Goal: Contribute content

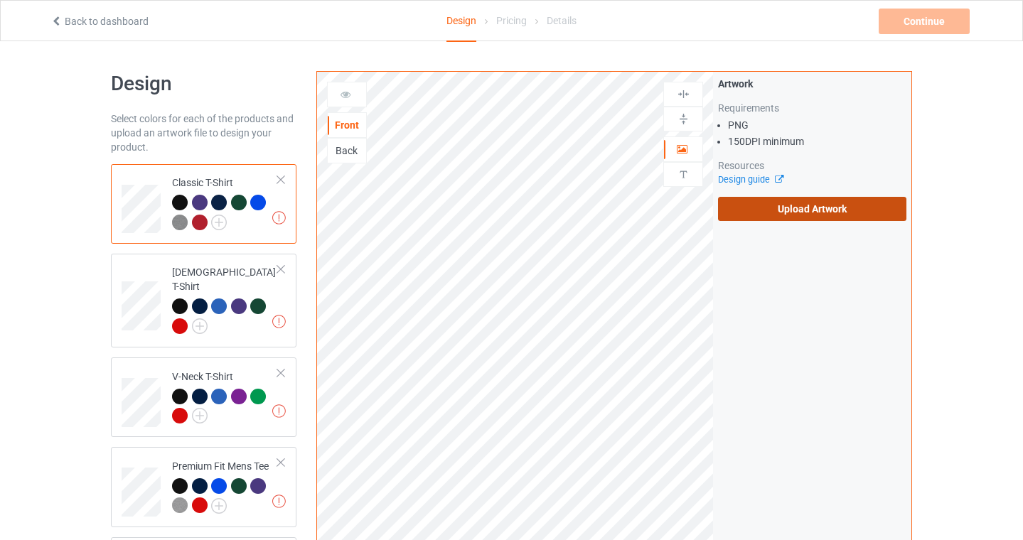
click at [776, 214] on label "Upload Artwork" at bounding box center [812, 209] width 188 height 24
click at [0, 0] on input "Upload Artwork" at bounding box center [0, 0] width 0 height 0
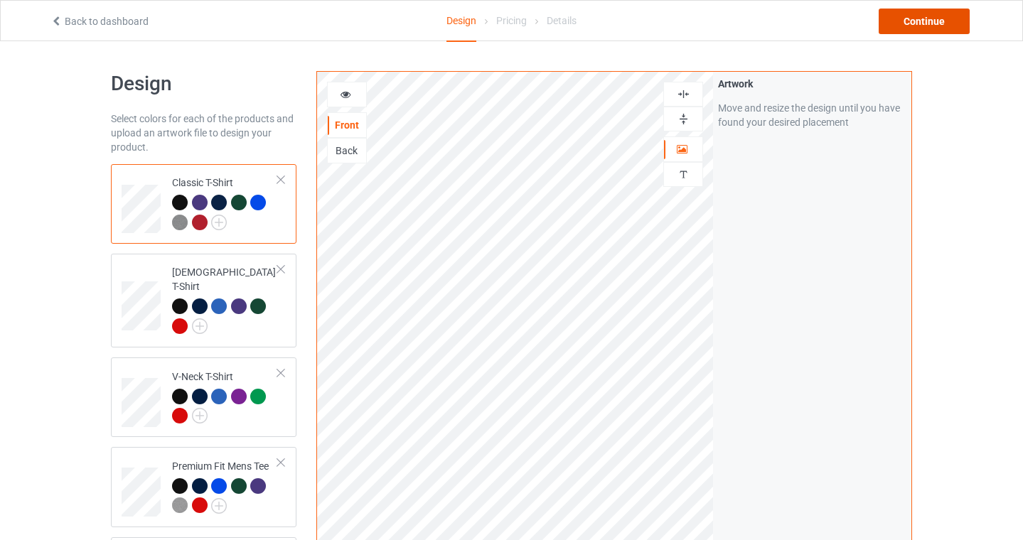
click at [919, 24] on div "Continue" at bounding box center [924, 22] width 91 height 26
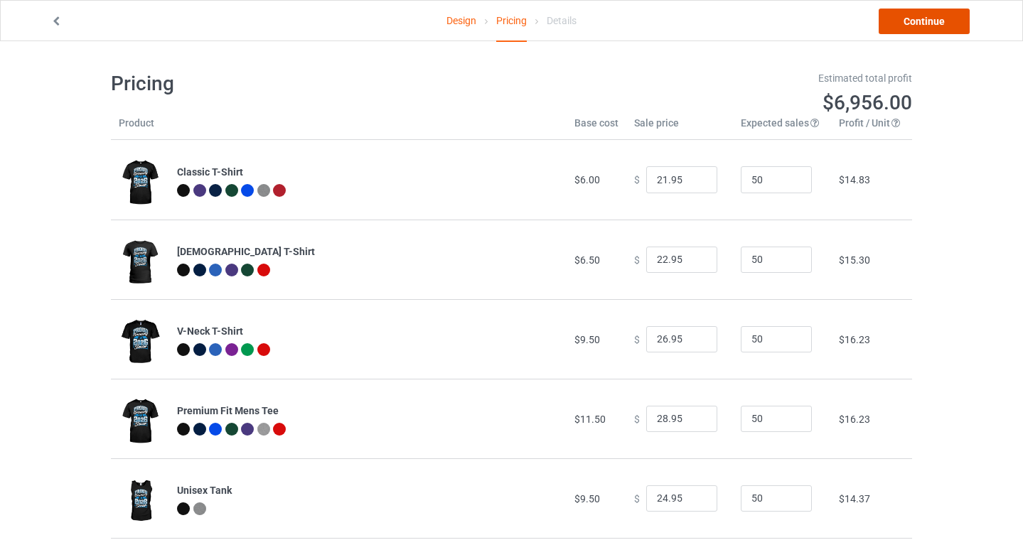
click at [945, 26] on link "Continue" at bounding box center [924, 22] width 91 height 26
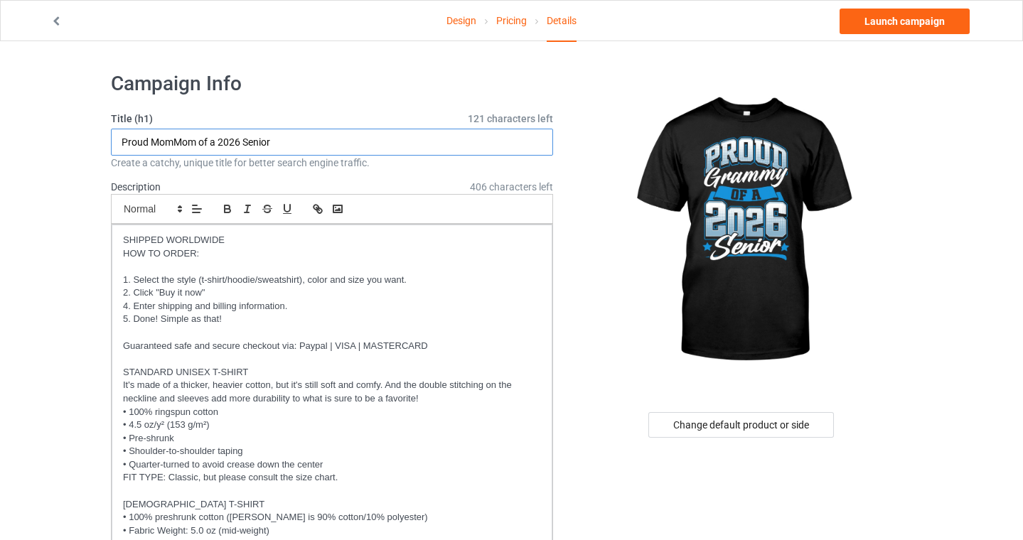
click at [178, 139] on input "Proud MomMom of a 2026 Senior" at bounding box center [332, 142] width 442 height 27
type input "Proud Grammy of a 2026 Senior"
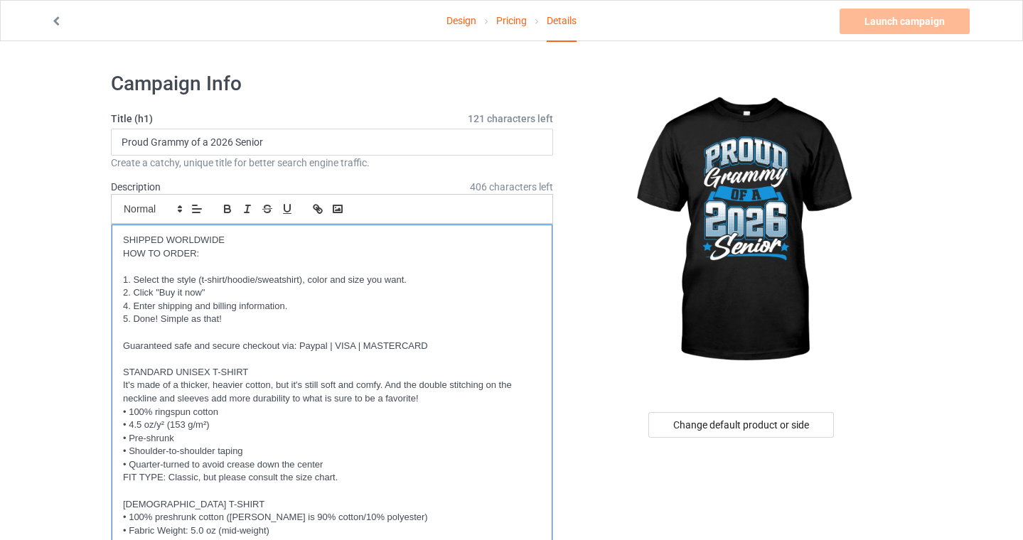
click at [233, 248] on p "HOW TO ORDER:" at bounding box center [332, 254] width 418 height 14
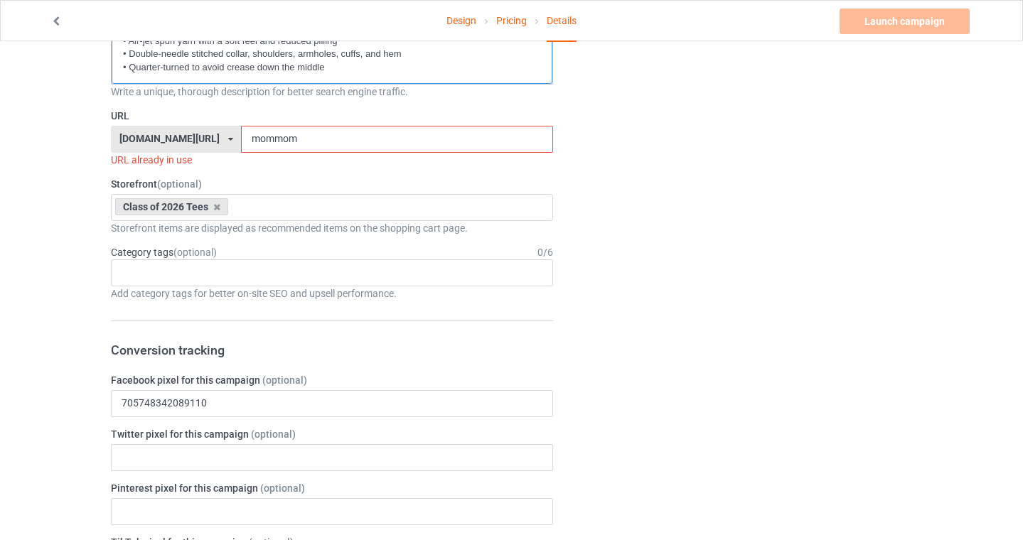
scroll to position [684, 0]
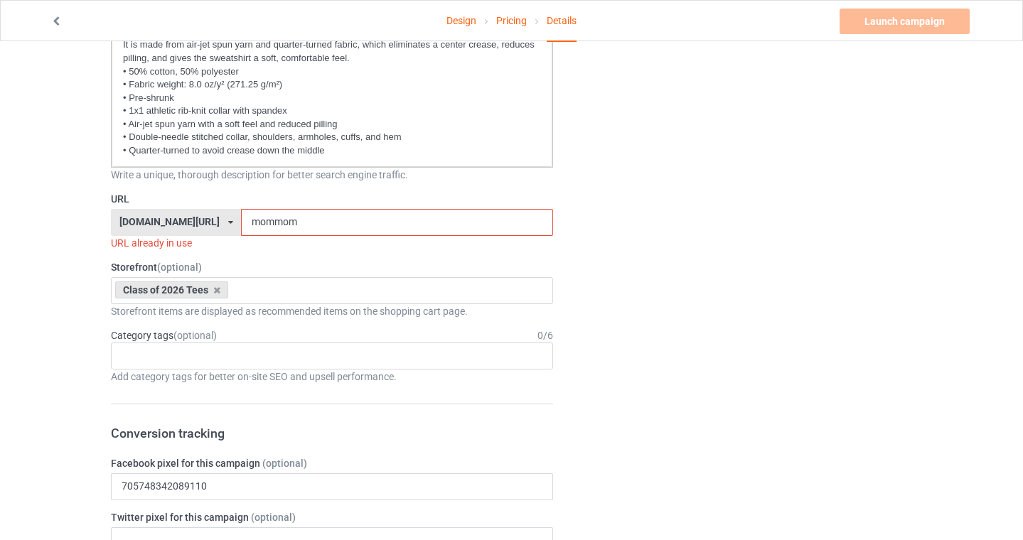
click at [248, 217] on input "mommom" at bounding box center [396, 222] width 311 height 27
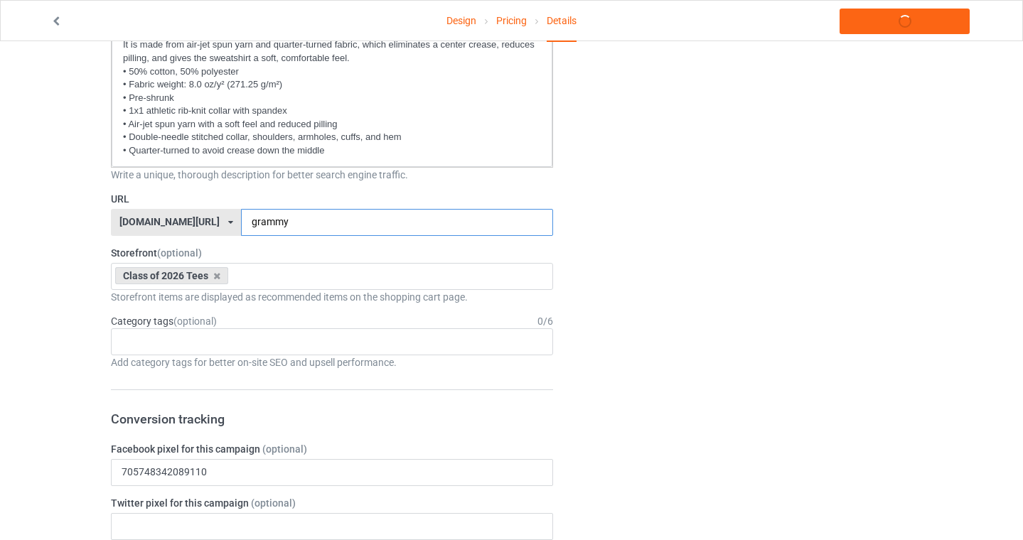
type input "grammy"
click at [80, 290] on div "Design Pricing Details Launch campaign Campaign Info Title (h1) 121 characters …" at bounding box center [511, 481] width 1023 height 2248
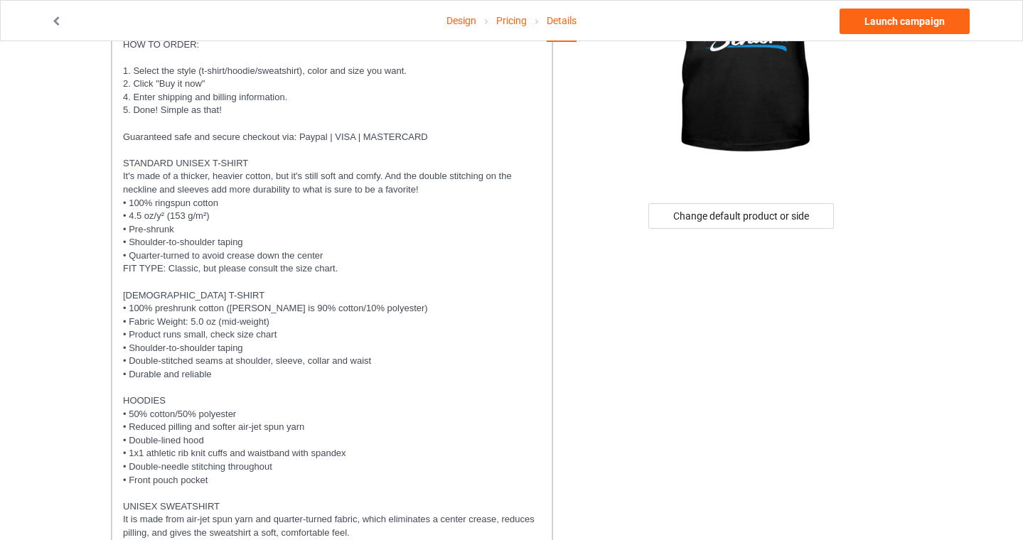
scroll to position [0, 0]
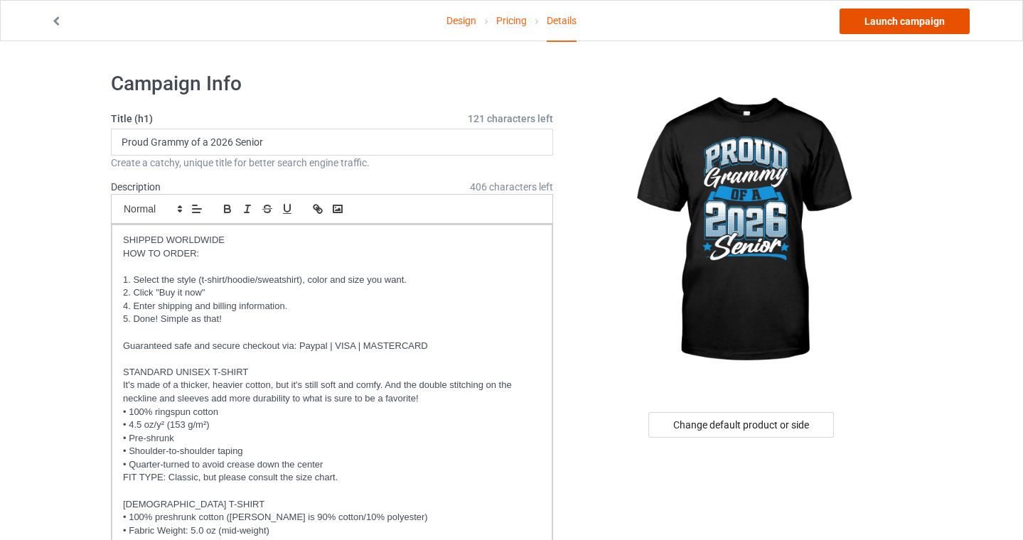
click at [892, 20] on link "Launch campaign" at bounding box center [905, 22] width 130 height 26
